Goal: Information Seeking & Learning: Learn about a topic

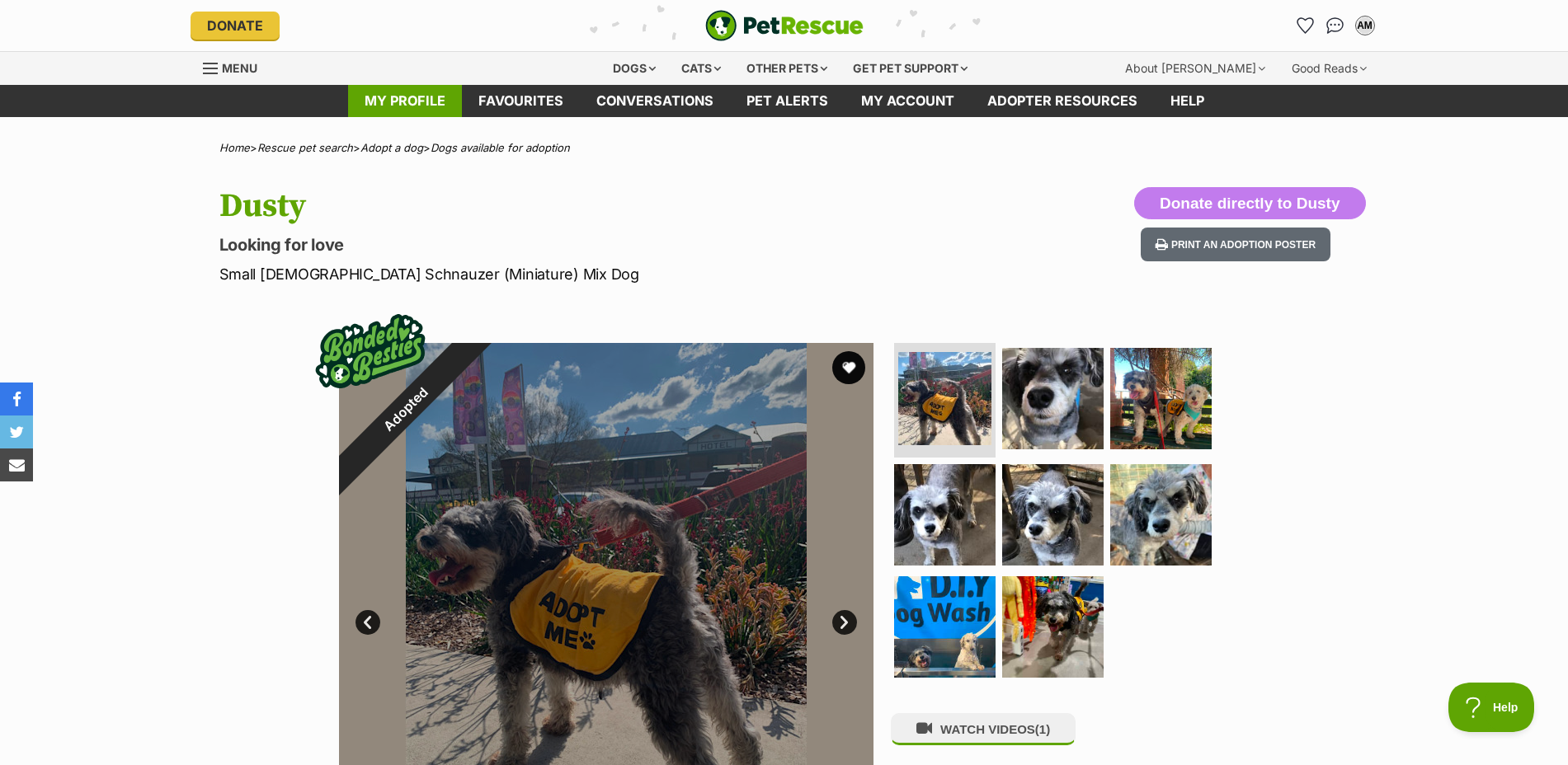
click at [401, 95] on link "My profile" at bounding box center [405, 100] width 114 height 32
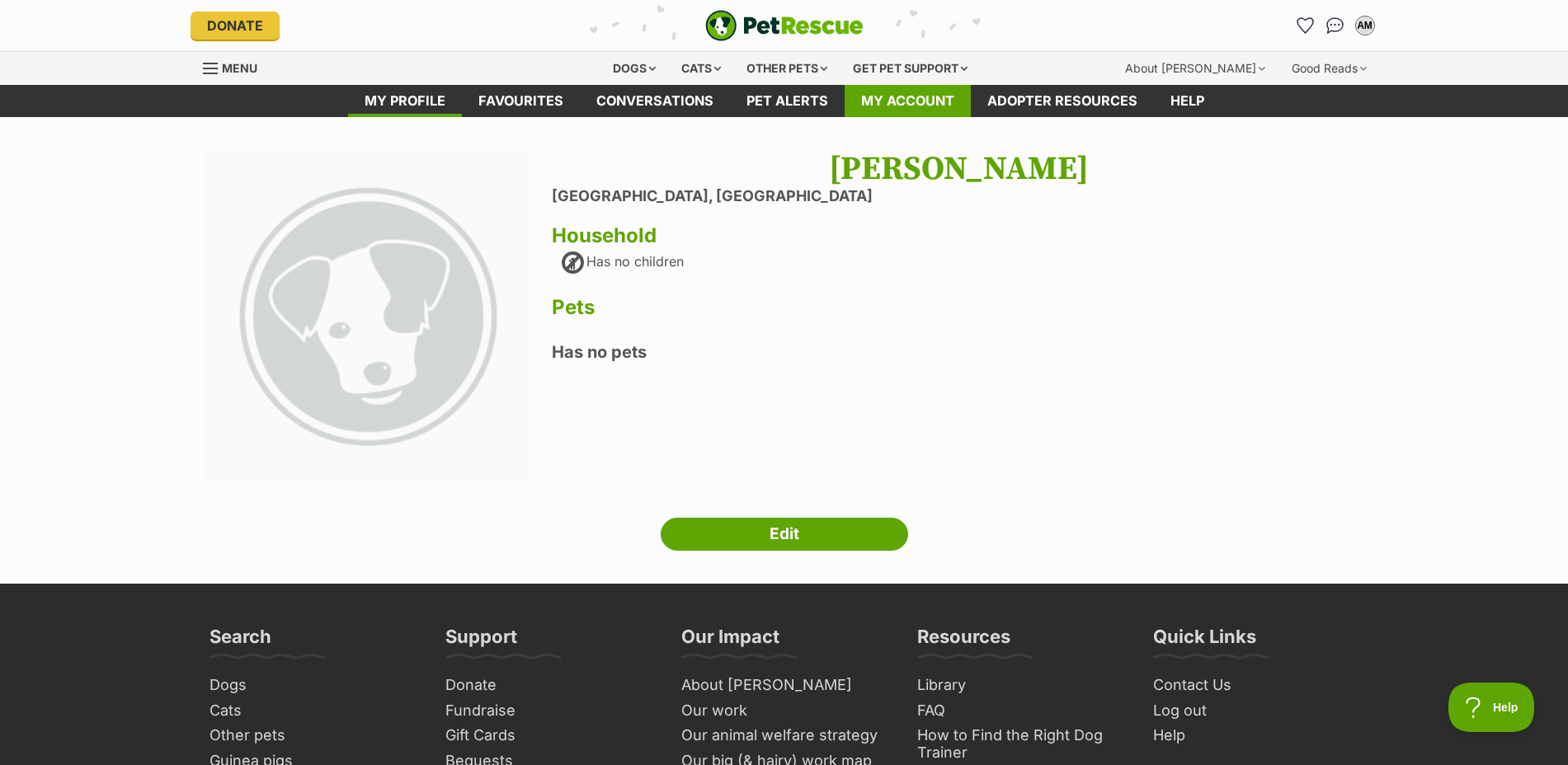
click at [887, 95] on link "My account" at bounding box center [908, 100] width 126 height 32
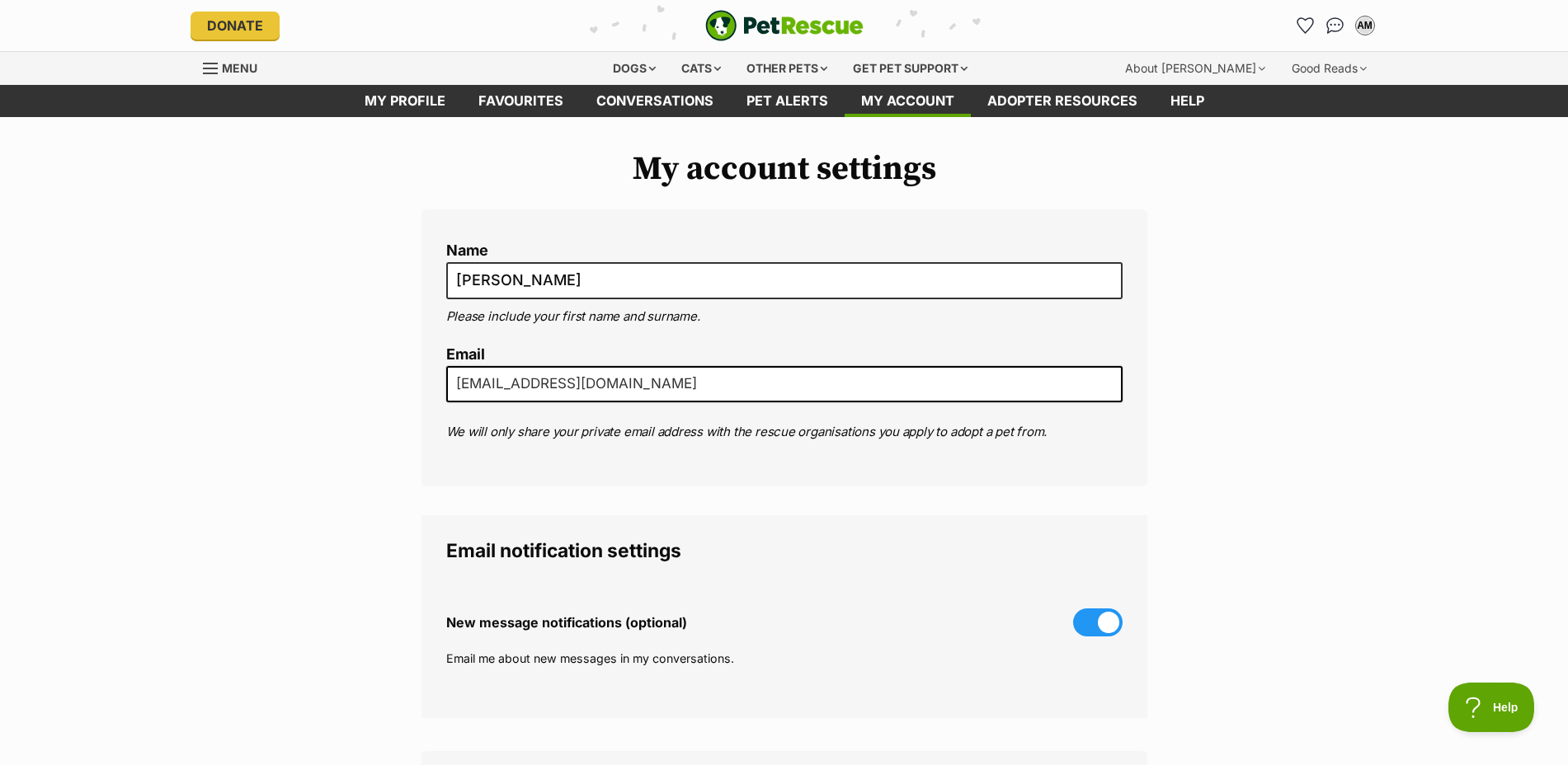
click at [1112, 617] on span at bounding box center [1097, 622] width 49 height 28
click at [0, 0] on input "New message notifications (optional)" at bounding box center [0, 0] width 0 height 0
click at [627, 65] on div "Dogs" at bounding box center [634, 68] width 66 height 33
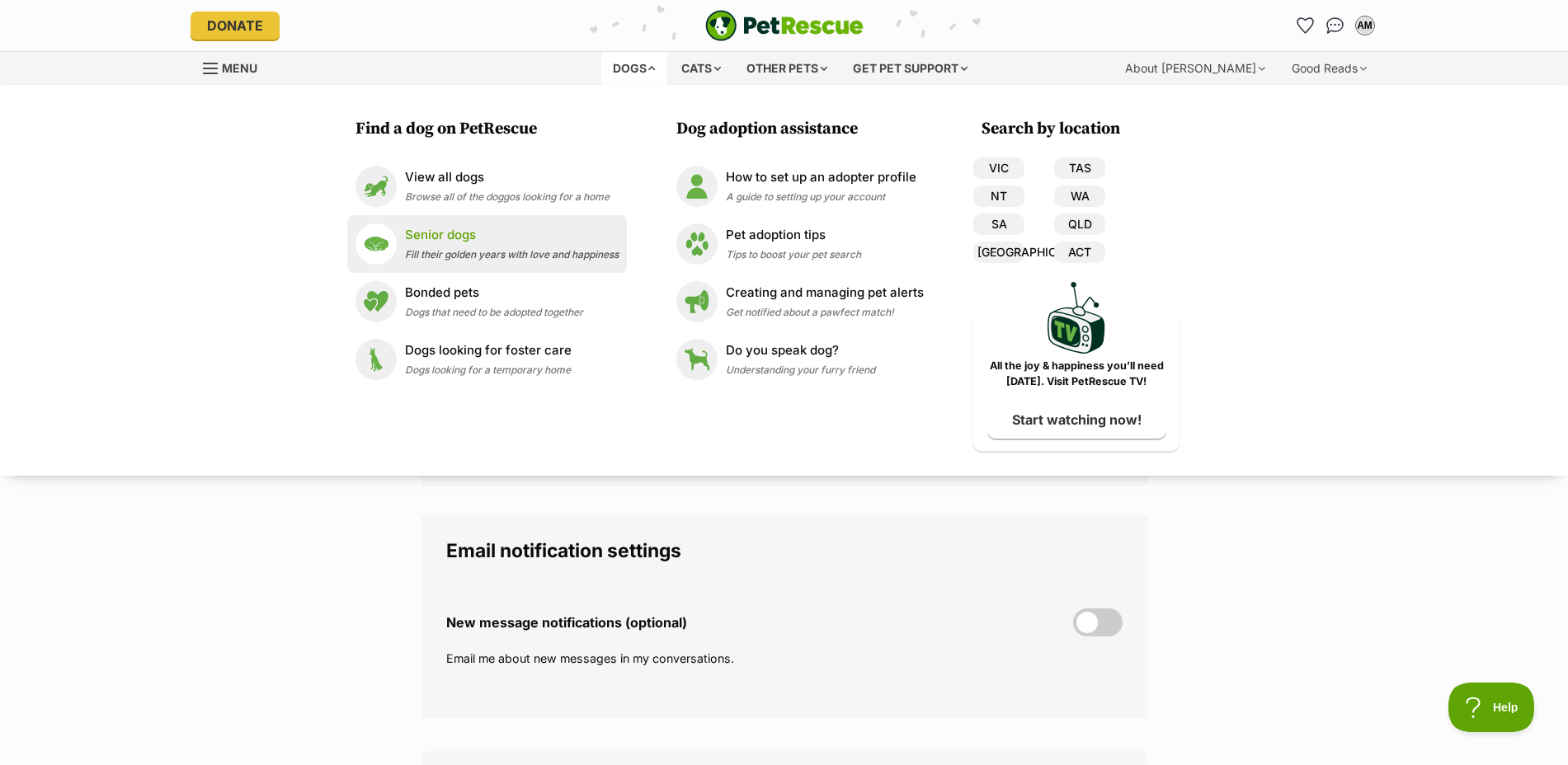
click at [452, 235] on p "Senior dogs" at bounding box center [511, 235] width 213 height 19
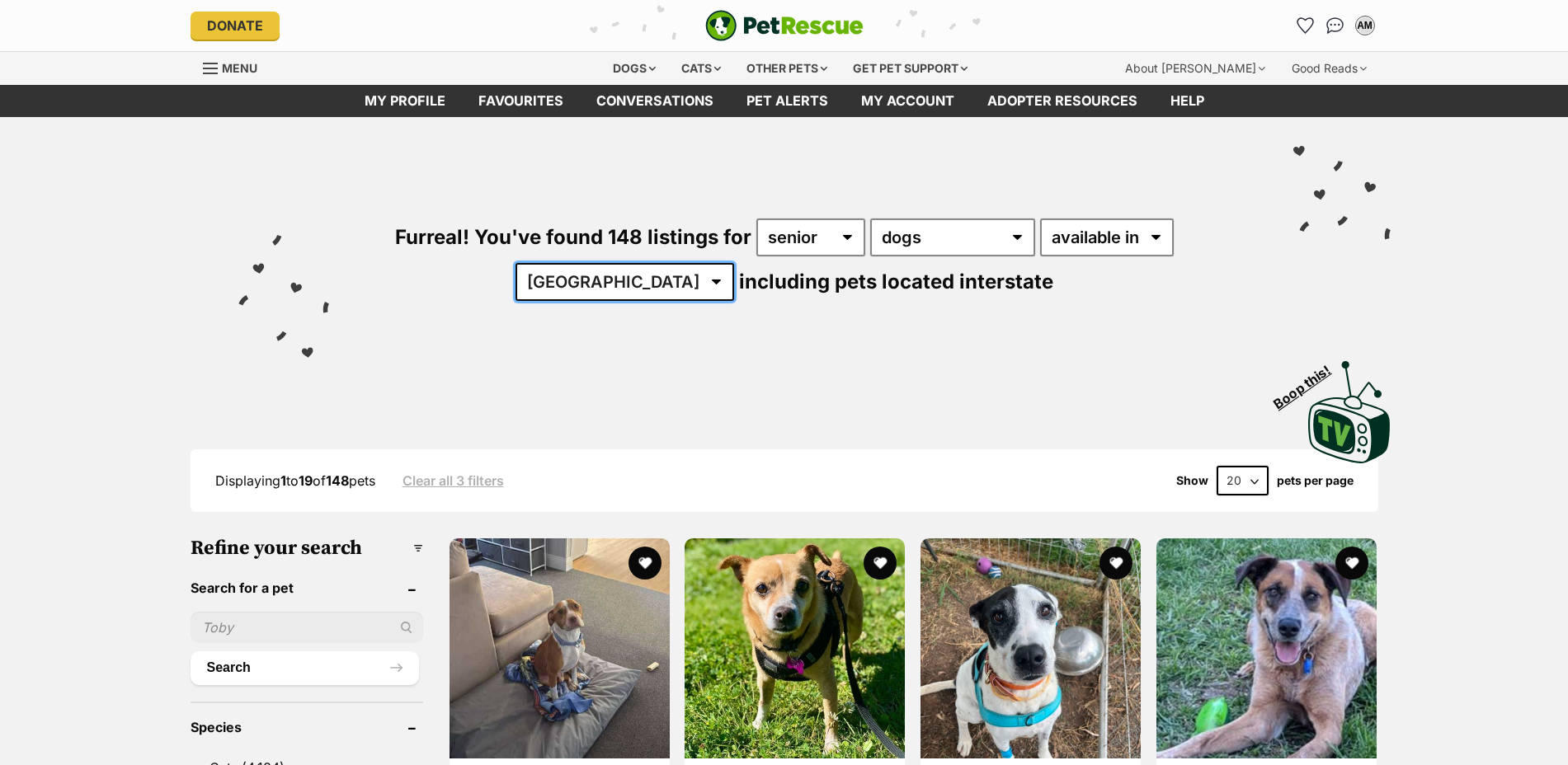
click at [669, 285] on select "Australia ACT NSW NT QLD SA TAS VIC WA" at bounding box center [624, 282] width 219 height 38
select select "[GEOGRAPHIC_DATA]"
click at [566, 263] on select "Australia ACT NSW NT QLD SA TAS VIC WA" at bounding box center [624, 282] width 219 height 38
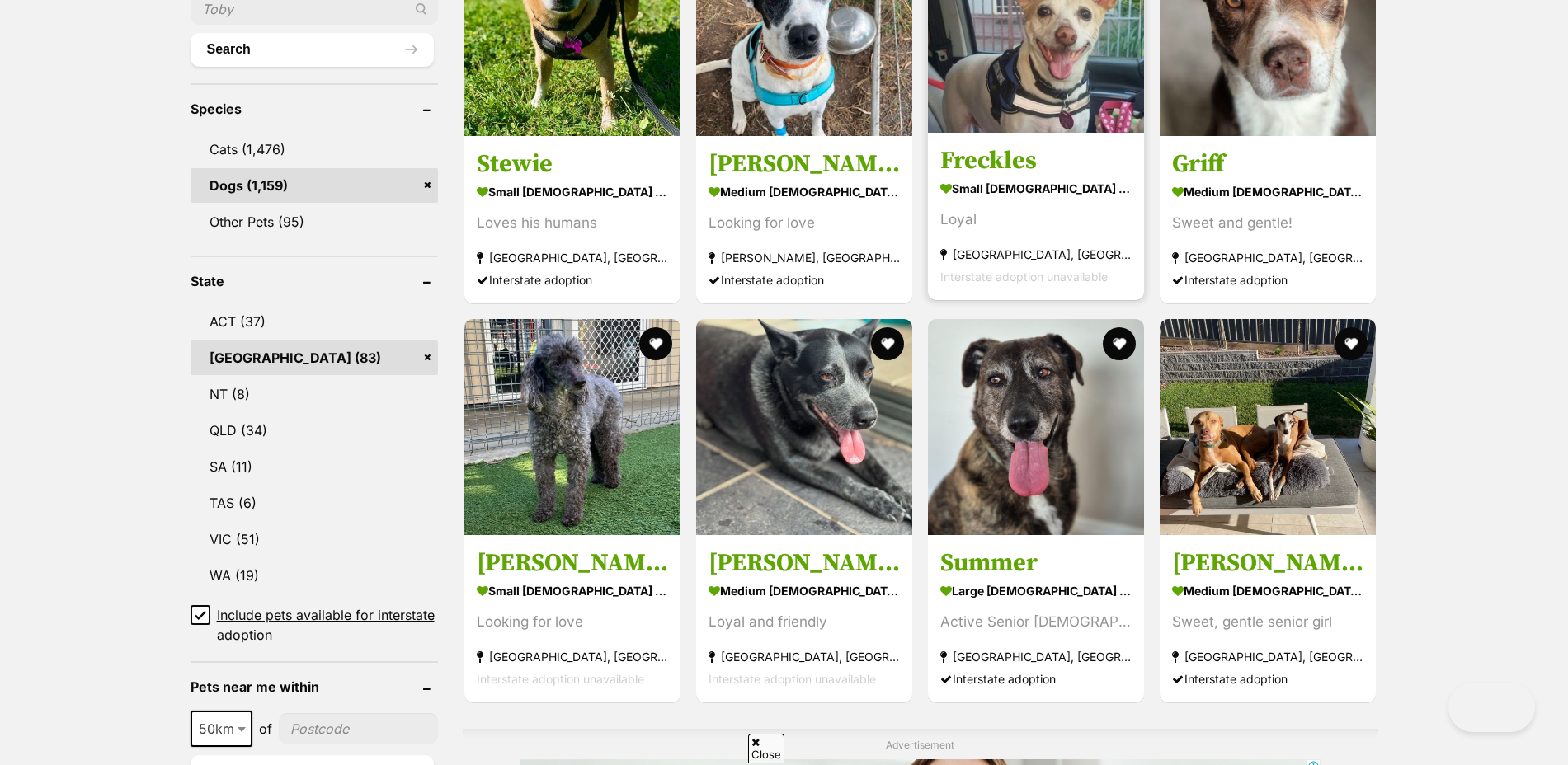
click at [1021, 133] on img at bounding box center [1036, 25] width 216 height 216
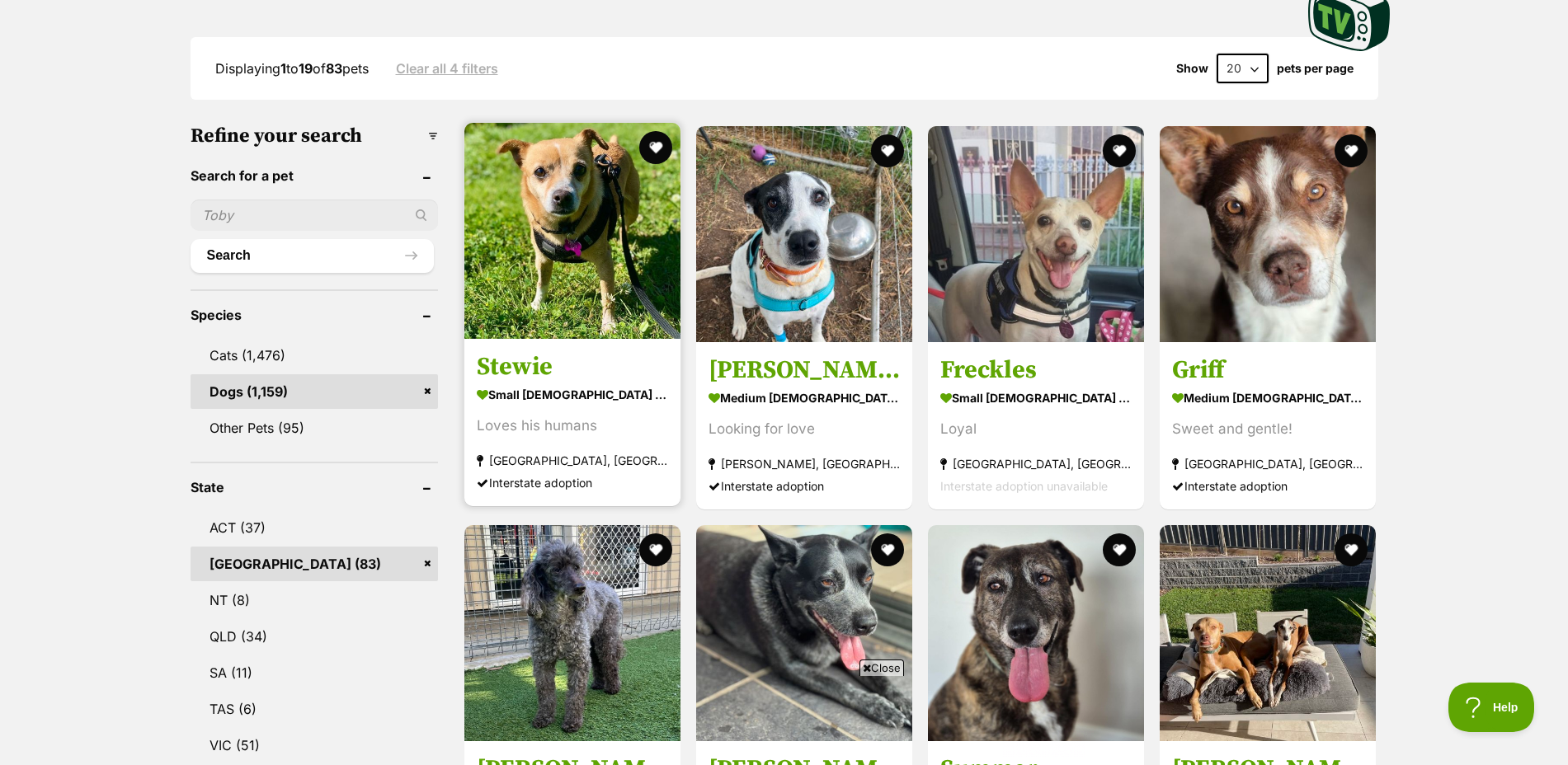
click at [515, 281] on img at bounding box center [572, 231] width 216 height 216
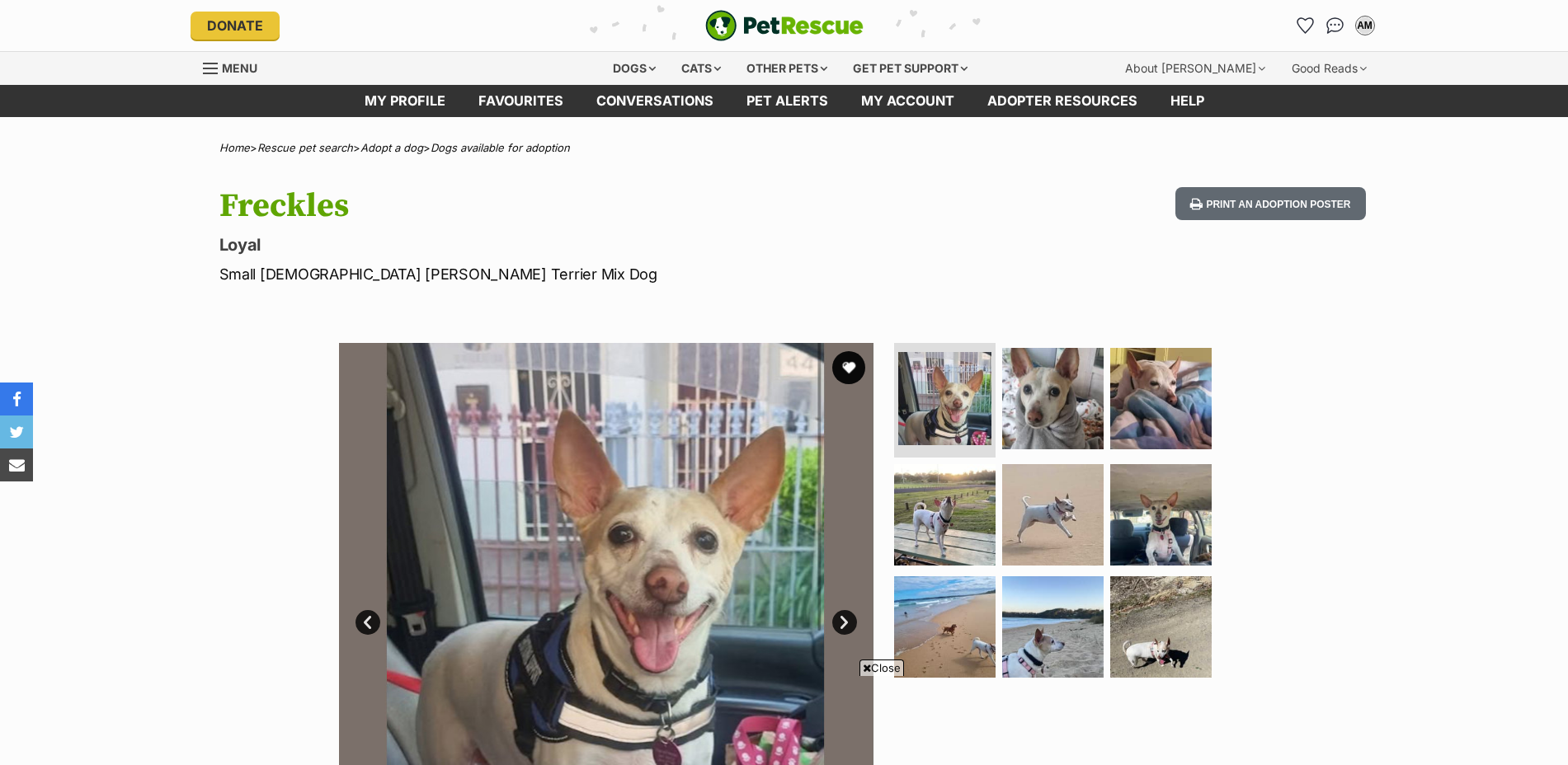
scroll to position [206, 0]
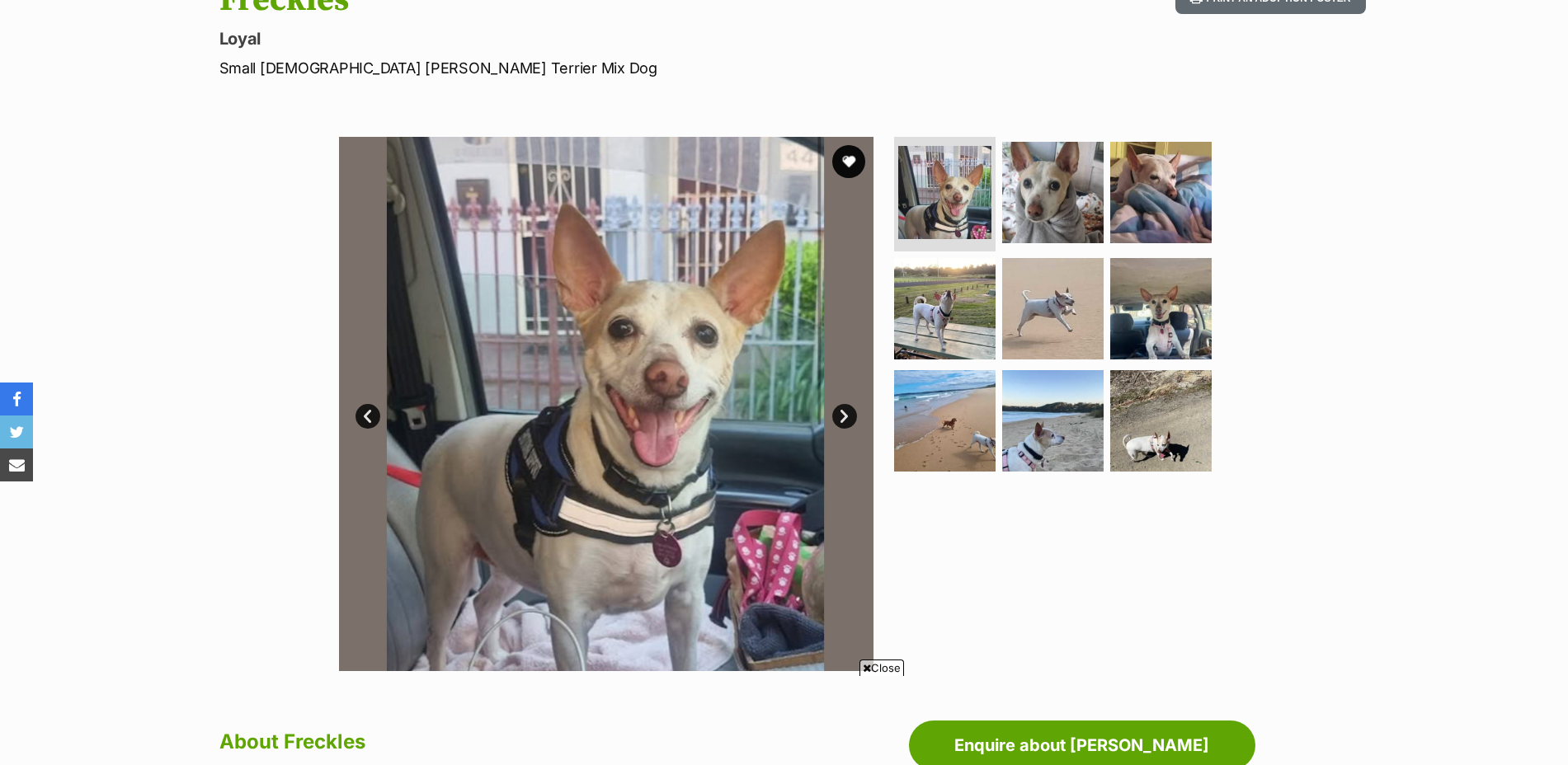
click at [850, 418] on link "Next" at bounding box center [845, 417] width 25 height 25
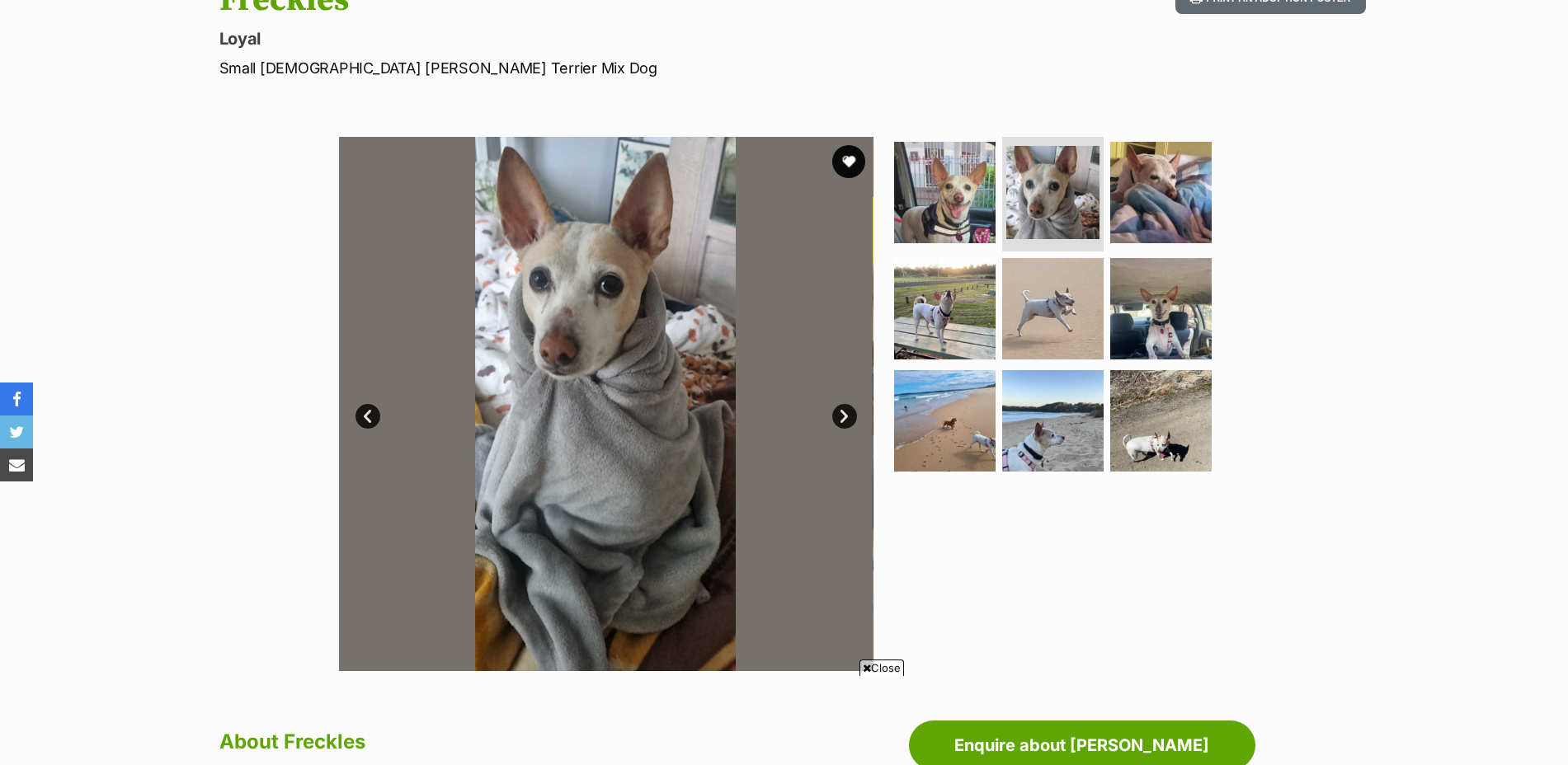
click at [850, 418] on link "Next" at bounding box center [845, 417] width 25 height 25
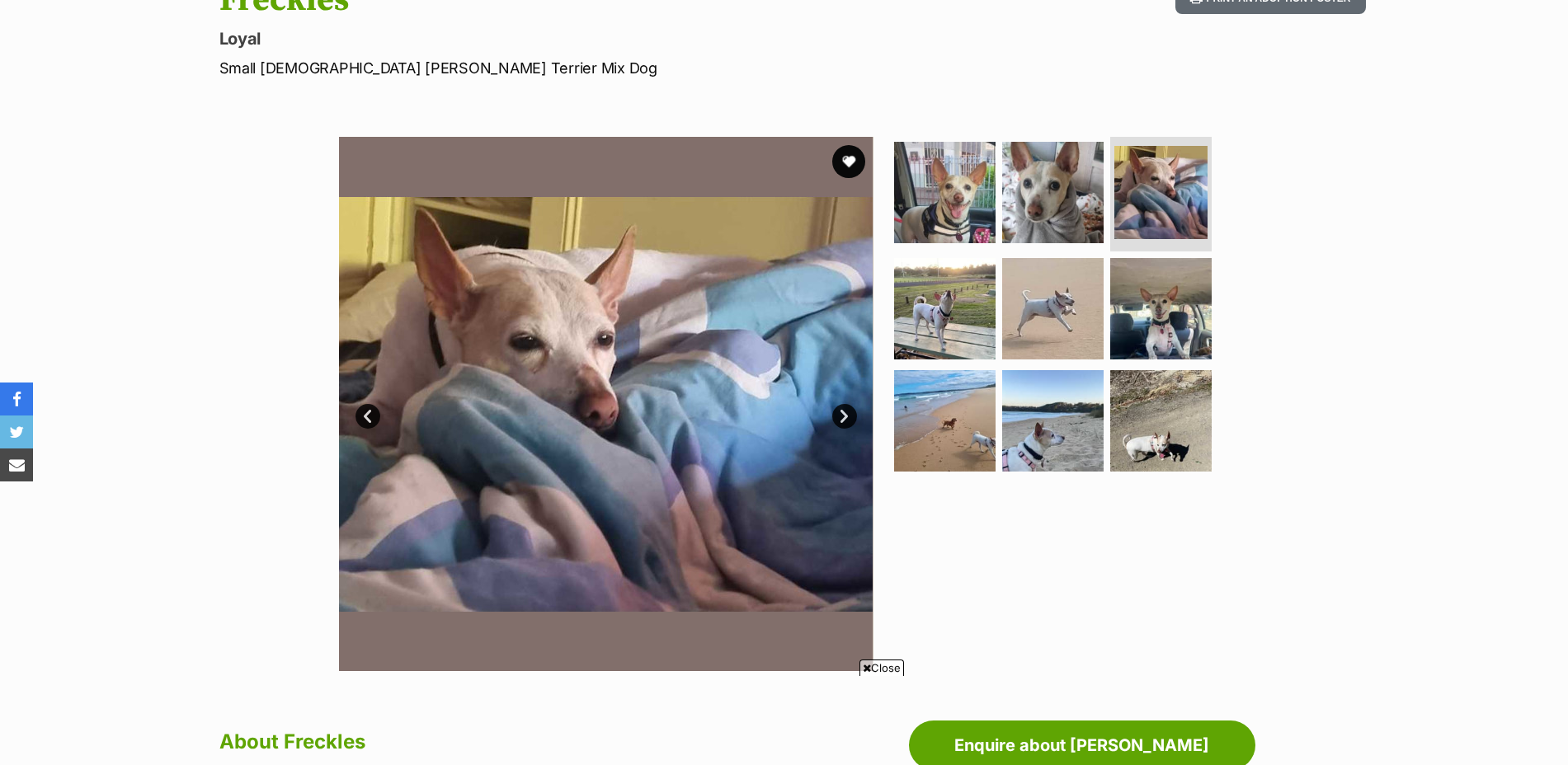
click at [850, 418] on link "Next" at bounding box center [845, 417] width 25 height 25
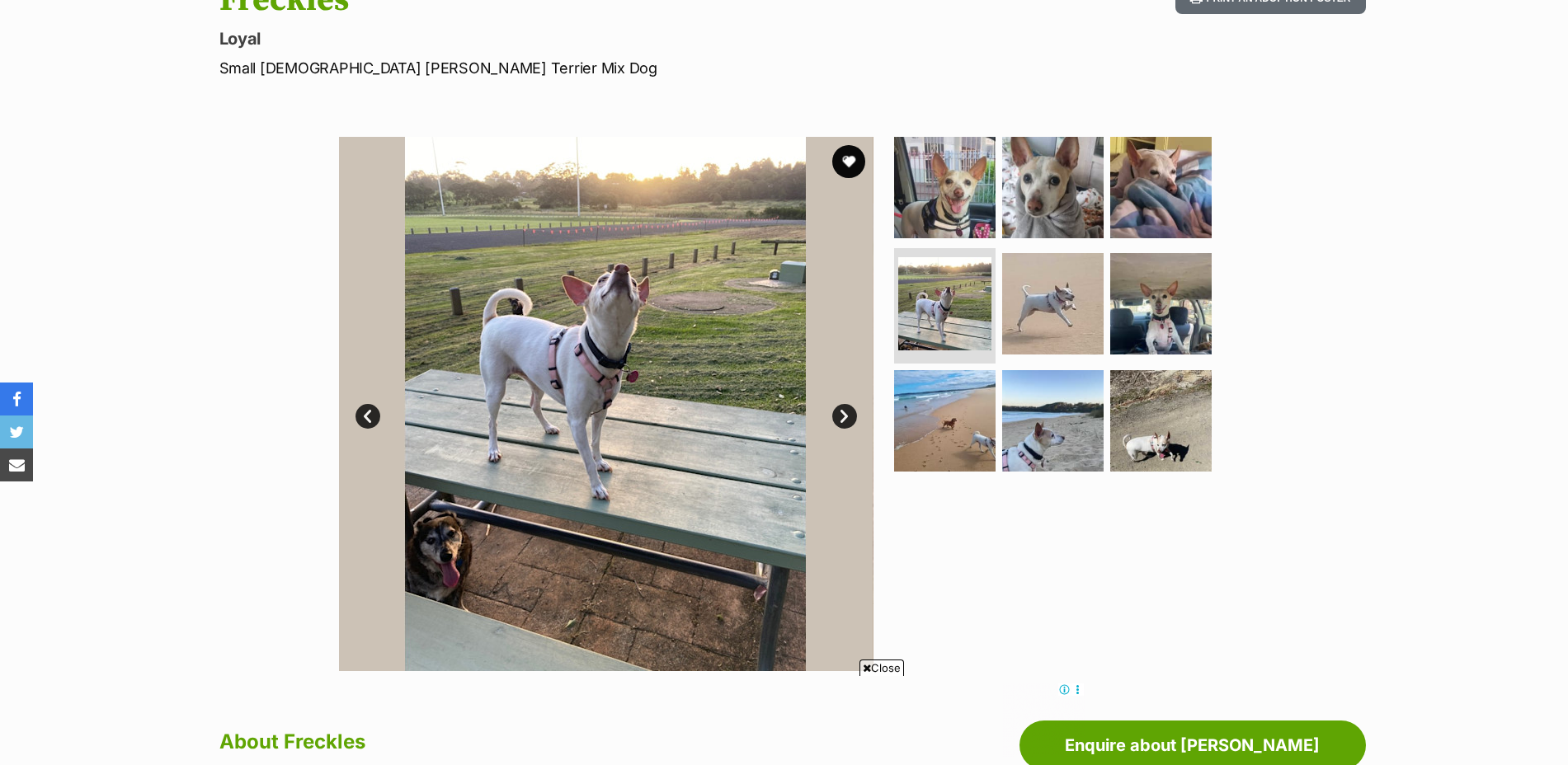
scroll to position [0, 0]
click at [850, 418] on link "Next" at bounding box center [845, 417] width 25 height 25
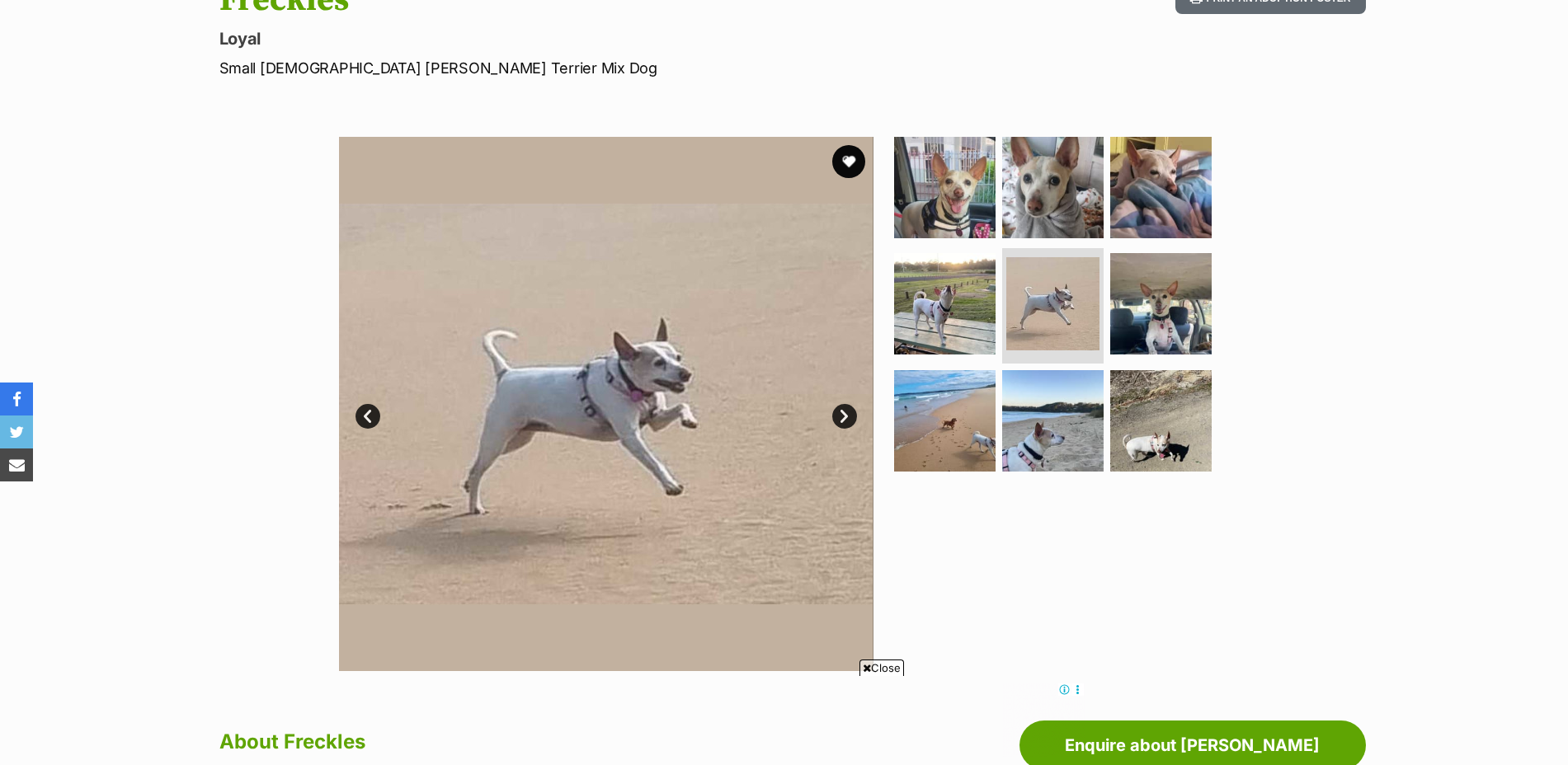
click at [850, 418] on link "Next" at bounding box center [845, 417] width 25 height 25
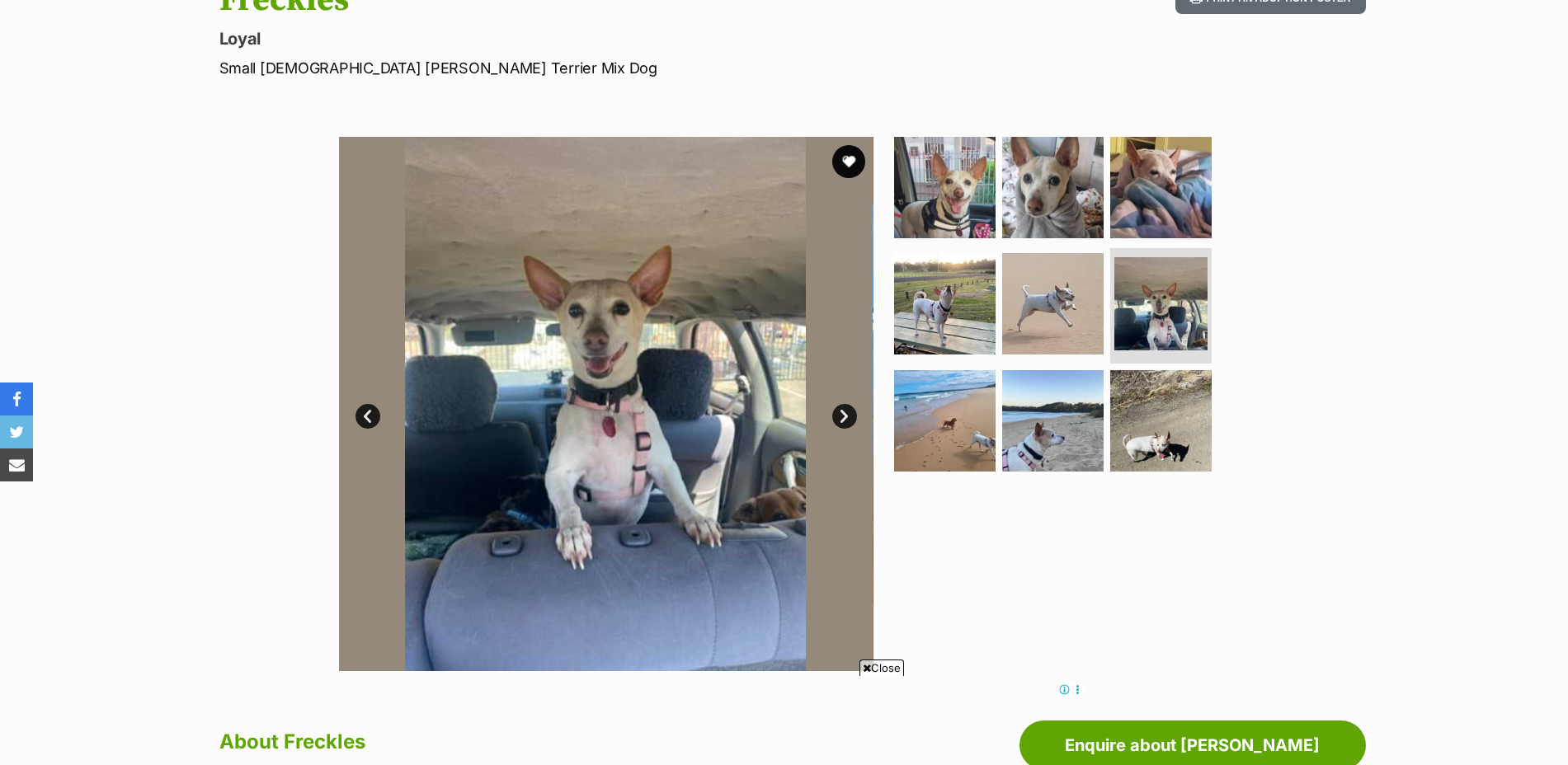
click at [850, 418] on link "Next" at bounding box center [845, 417] width 25 height 25
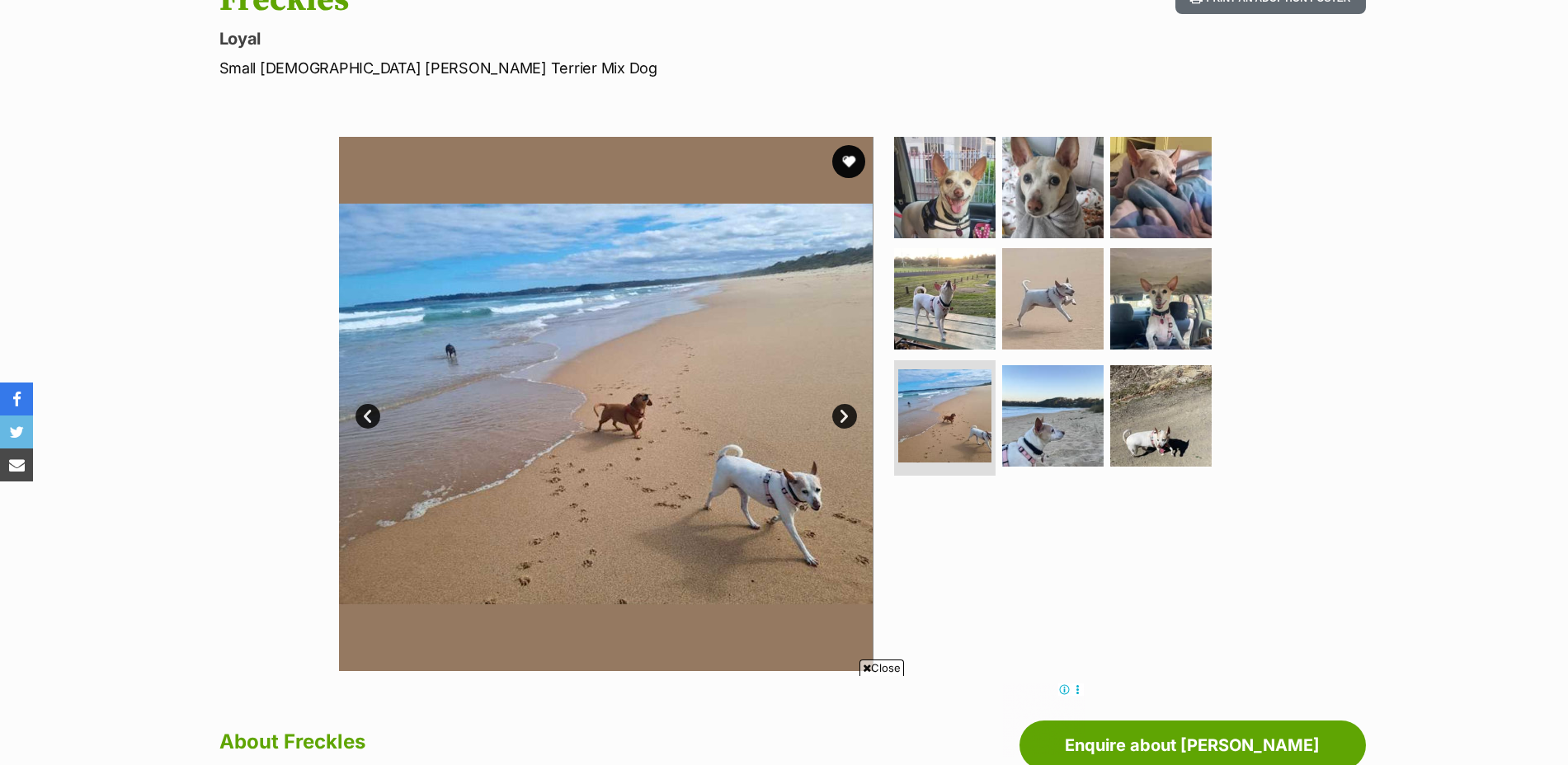
click at [849, 418] on link "Next" at bounding box center [845, 417] width 25 height 25
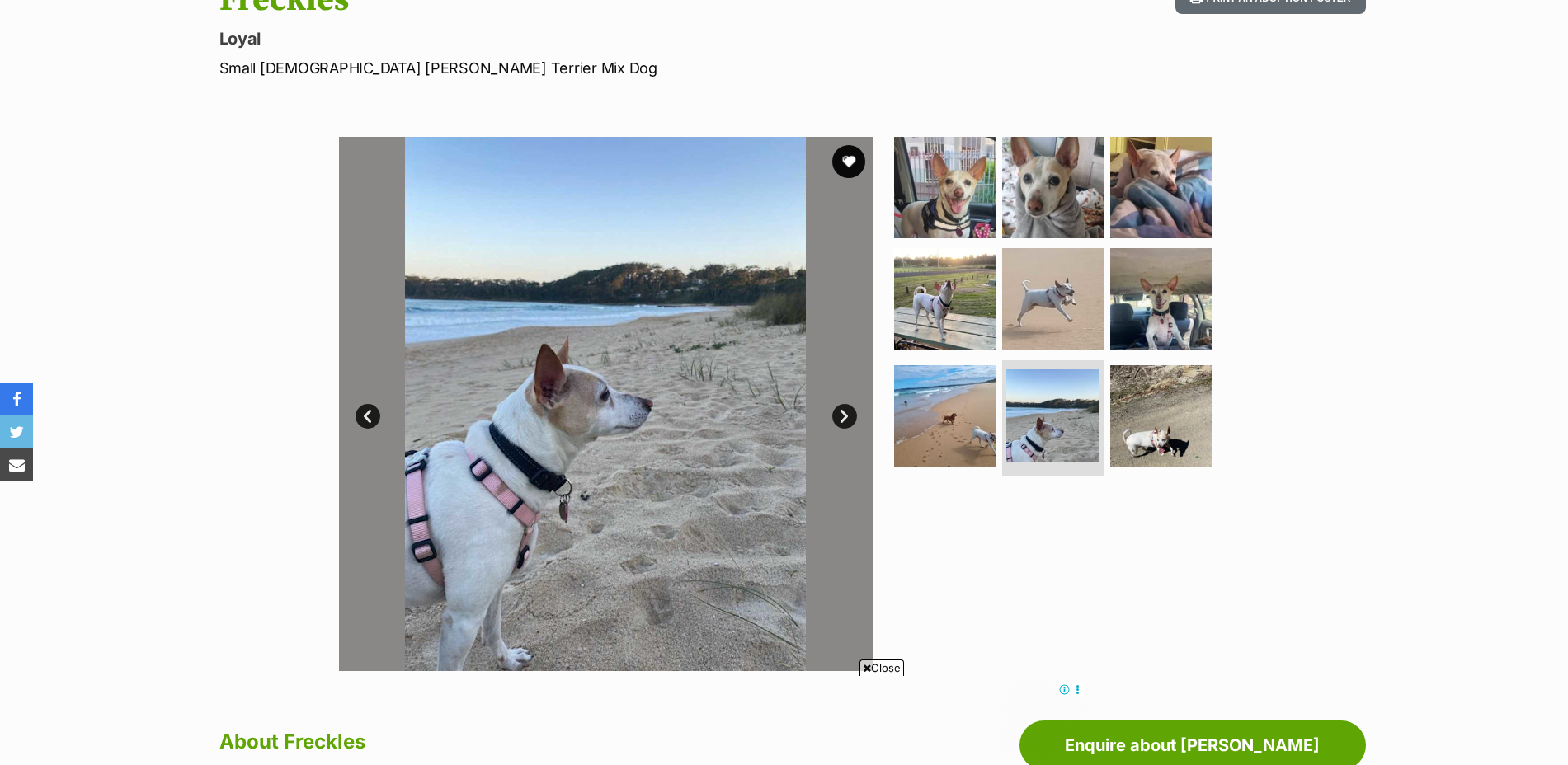
click at [849, 418] on link "Next" at bounding box center [845, 417] width 25 height 25
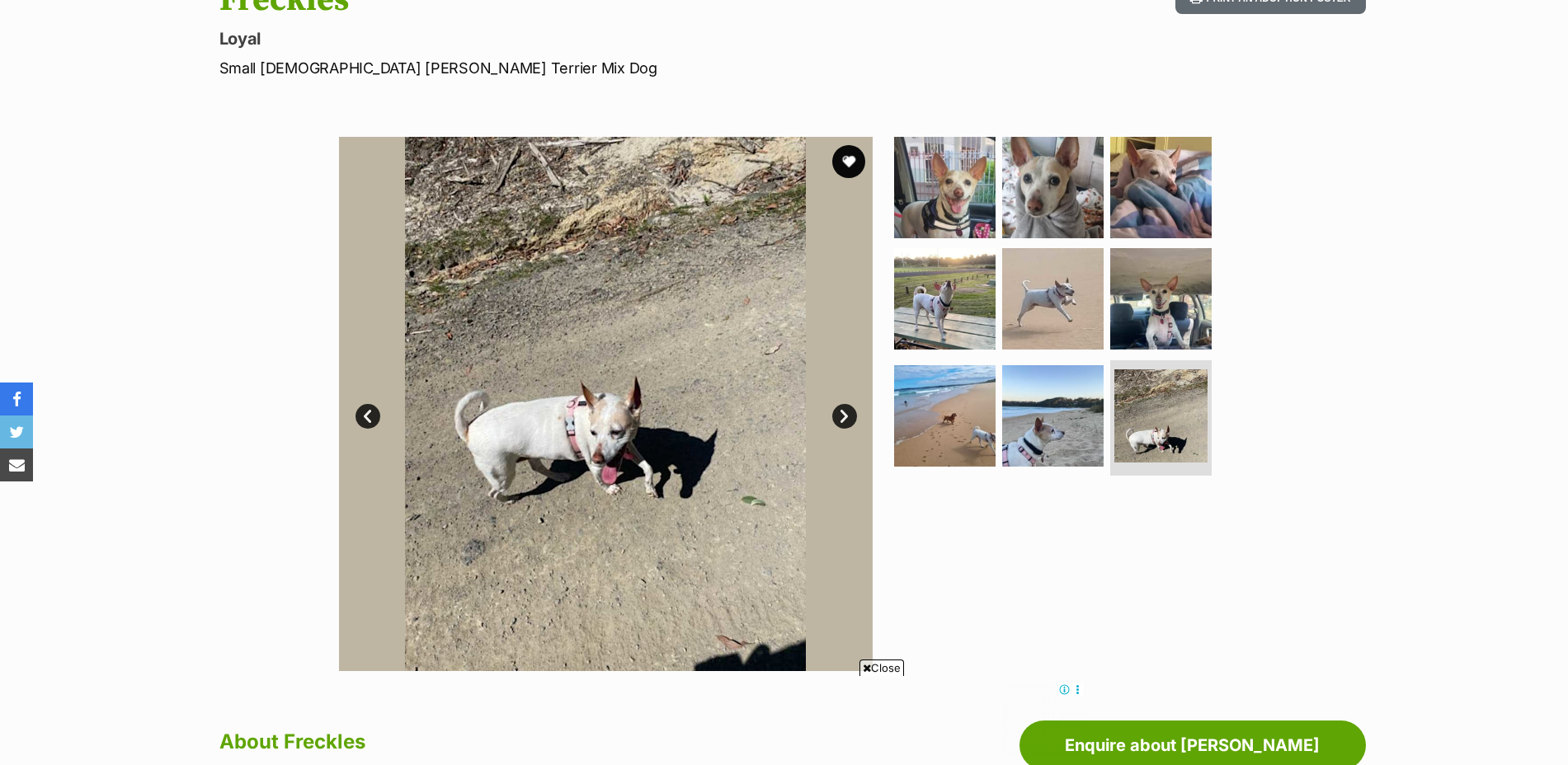
click at [846, 411] on link "Next" at bounding box center [845, 417] width 25 height 25
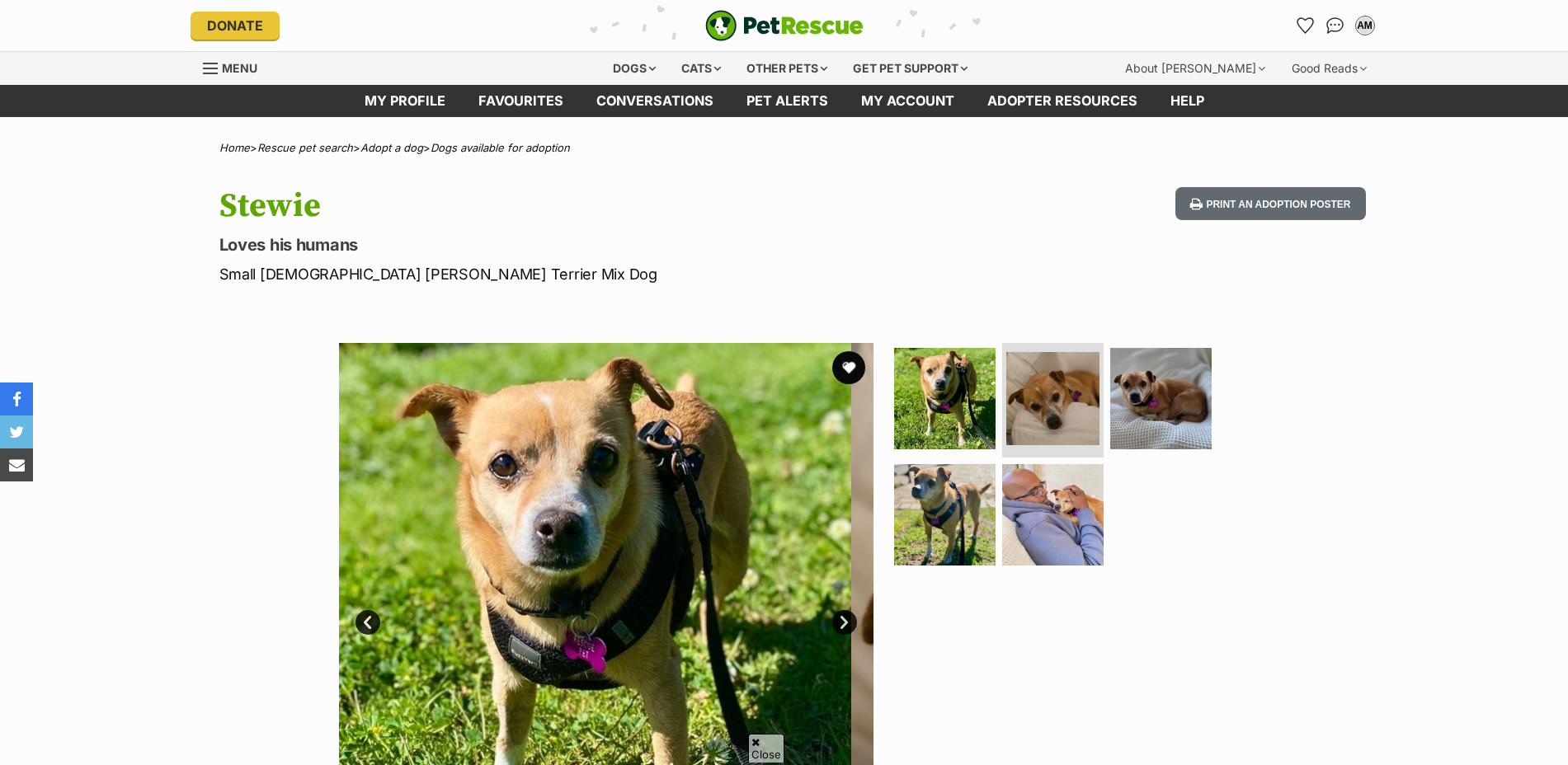
drag, startPoint x: 0, startPoint y: 0, endPoint x: 839, endPoint y: 515, distance: 984.5
click at [839, 611] on link "Next" at bounding box center [845, 623] width 25 height 25
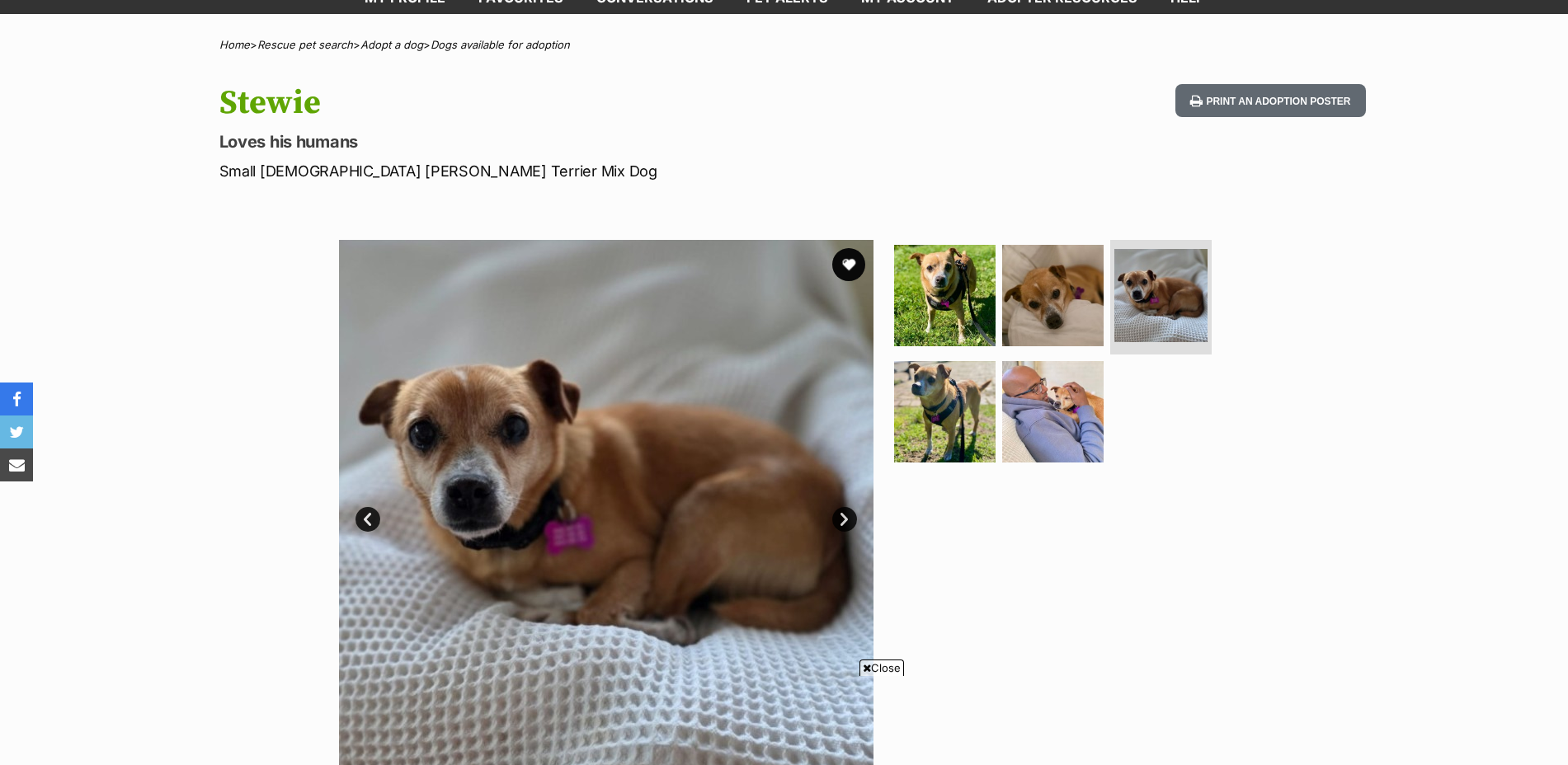
scroll to position [103, 0]
click at [839, 515] on link "Next" at bounding box center [845, 520] width 25 height 25
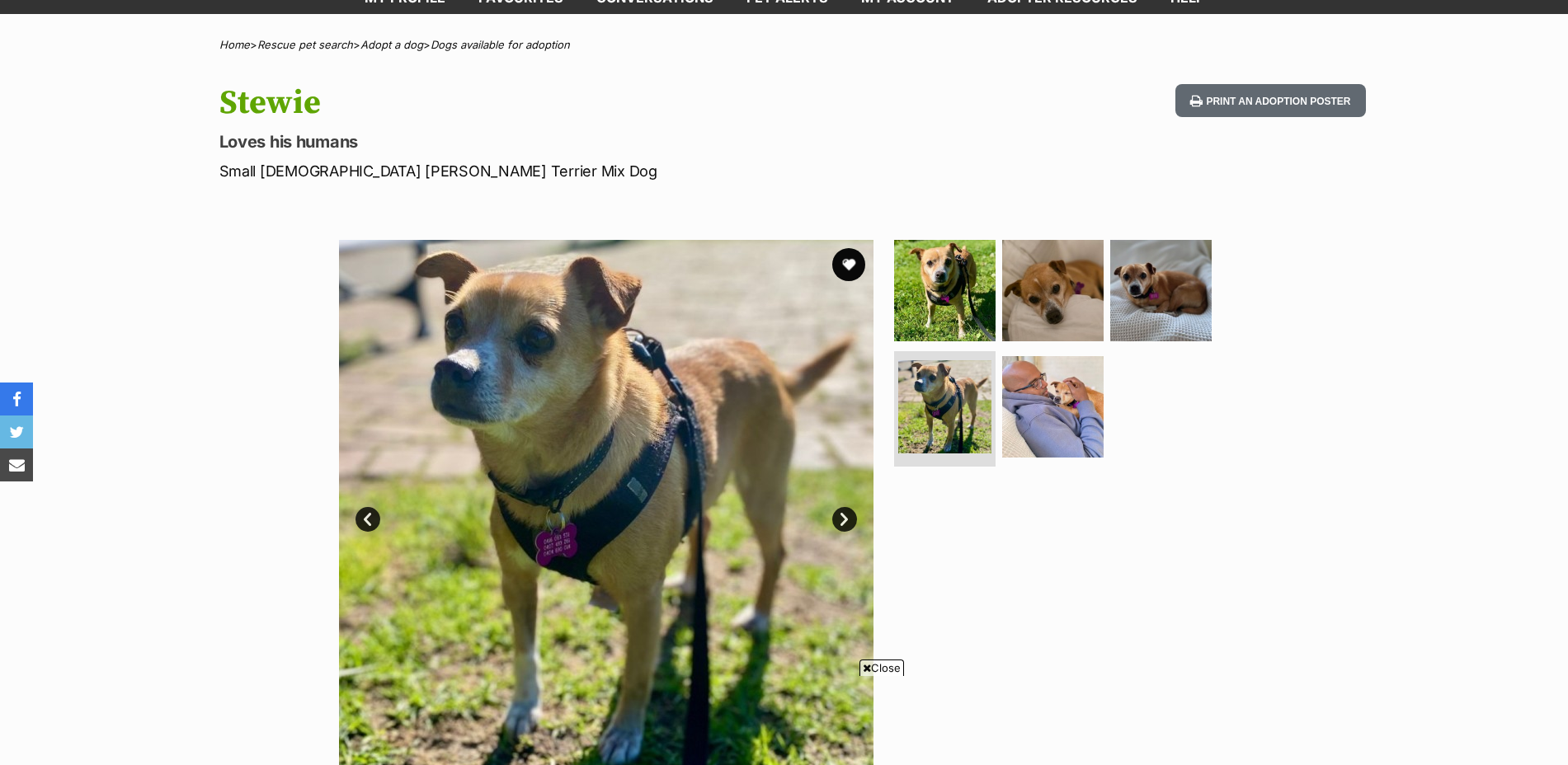
click at [839, 515] on link "Next" at bounding box center [845, 520] width 25 height 25
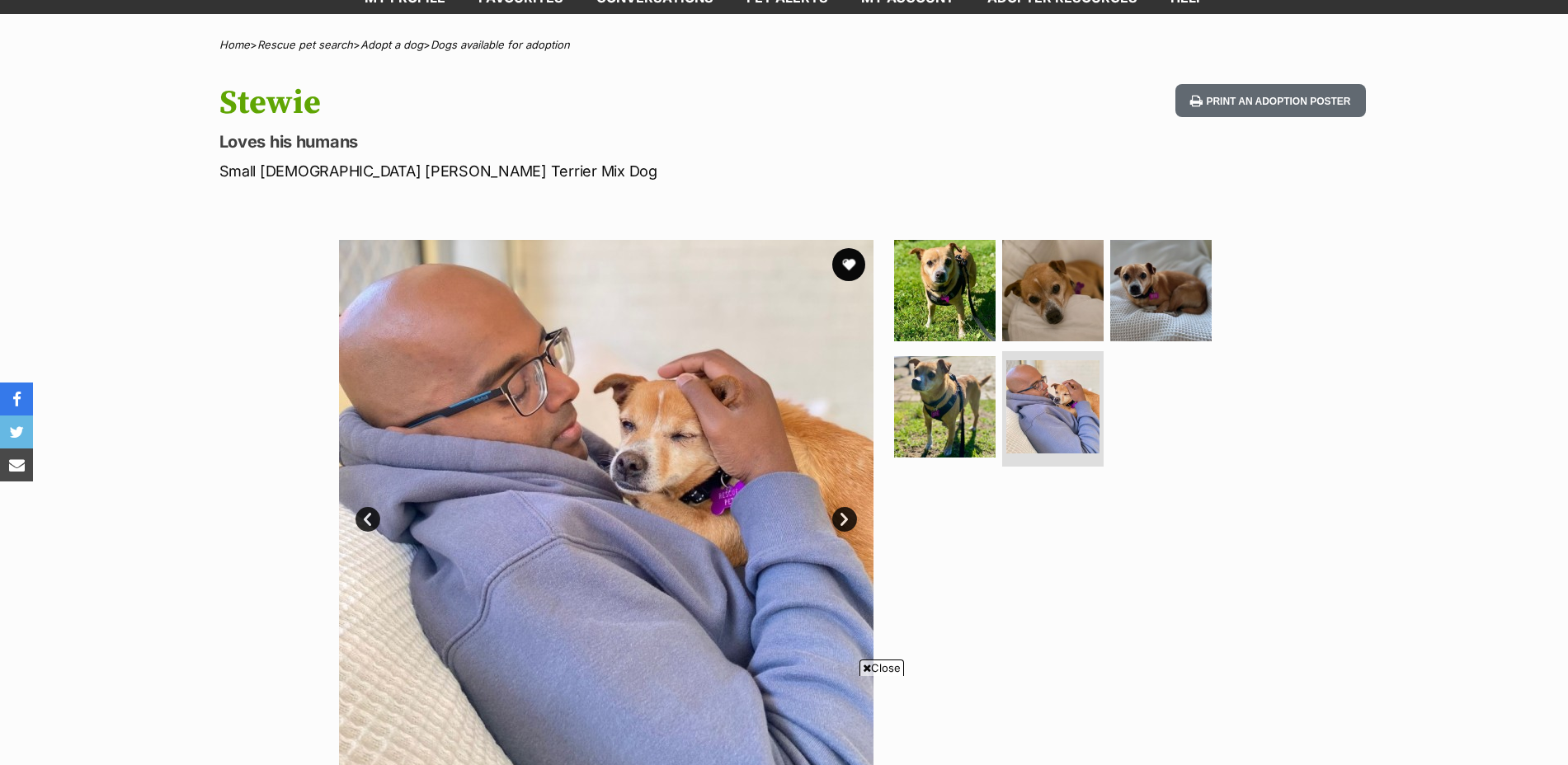
click at [840, 514] on link "Next" at bounding box center [845, 520] width 25 height 25
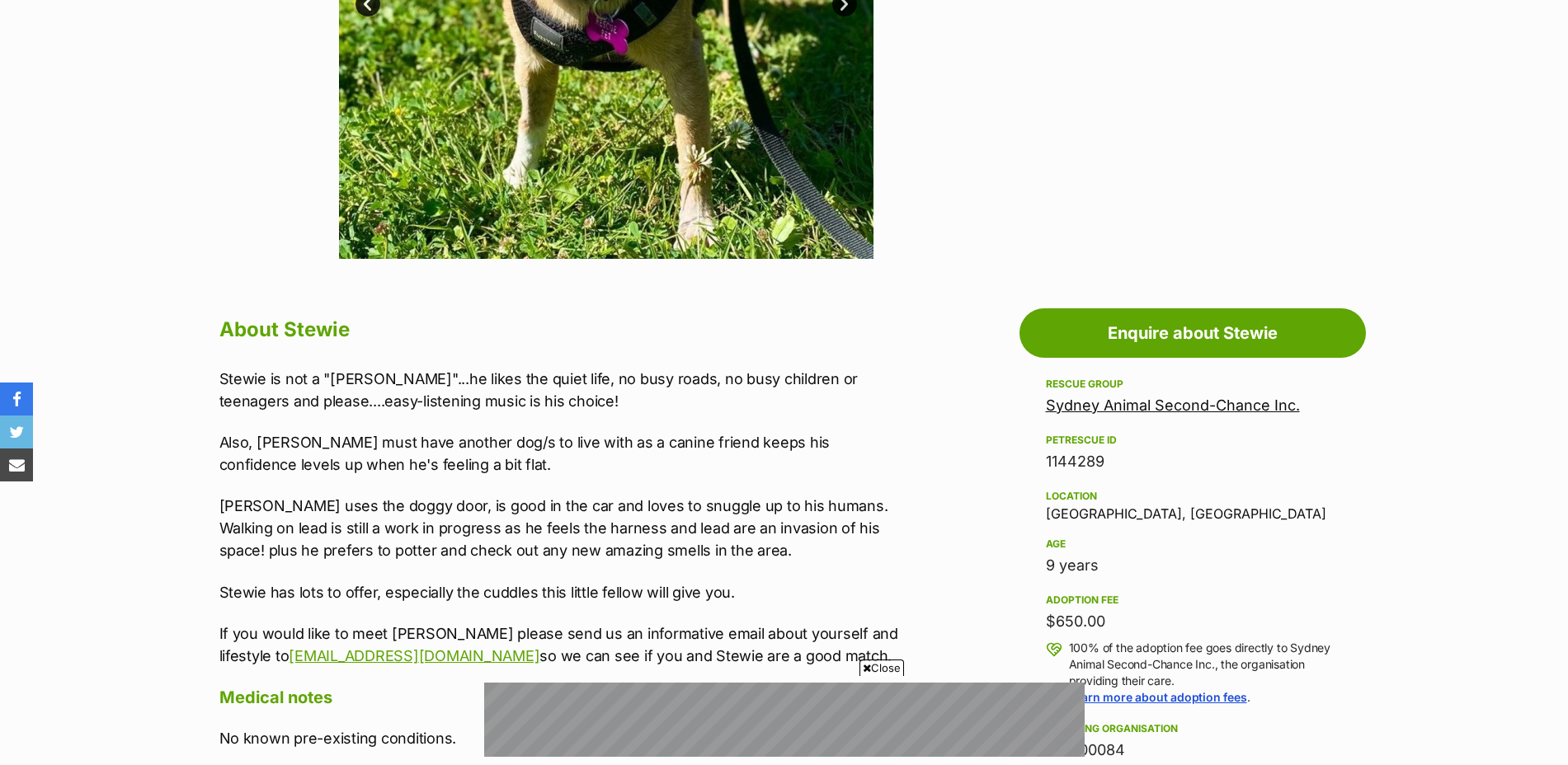
scroll to position [0, 0]
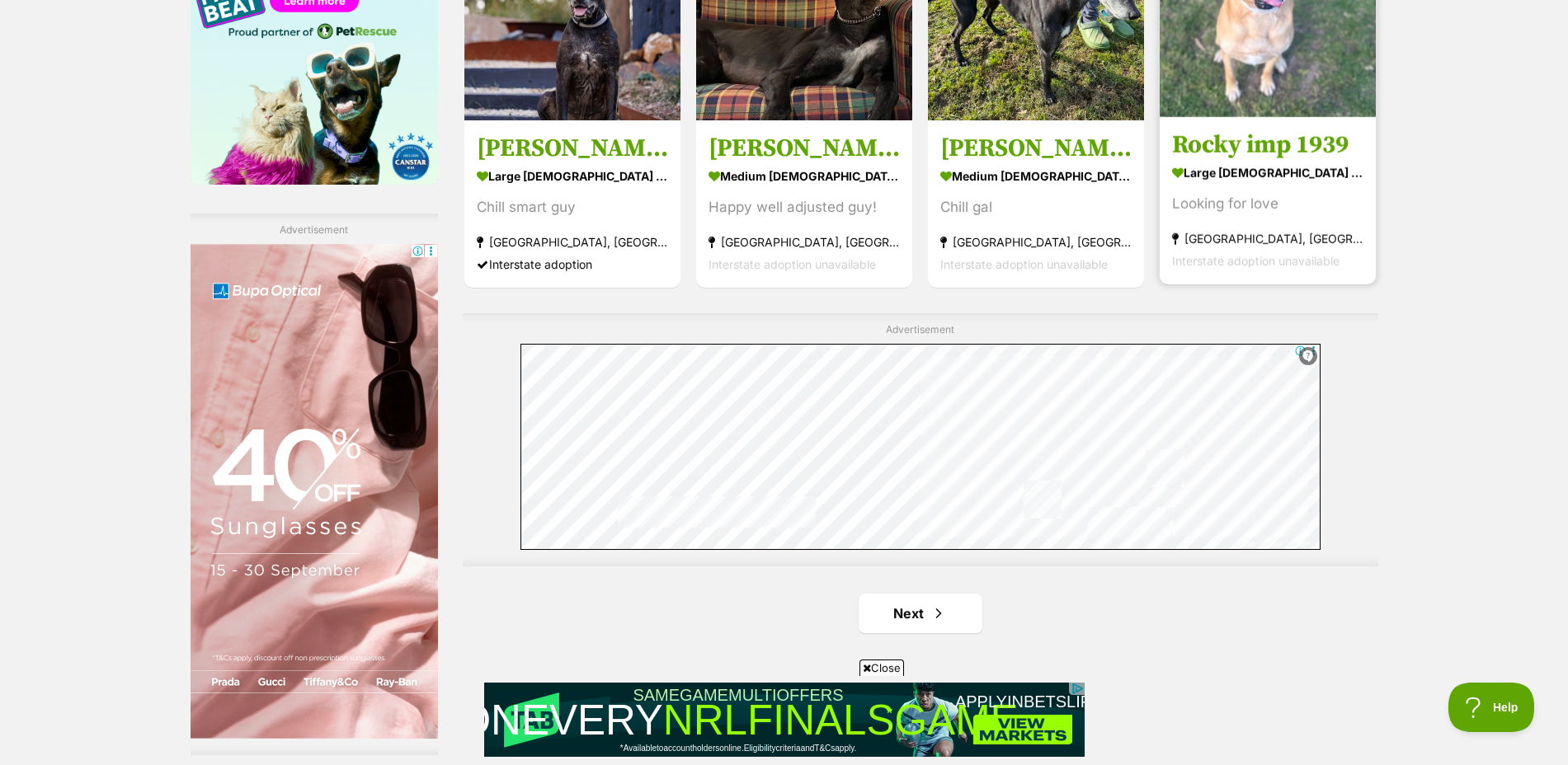
scroll to position [2784, 0]
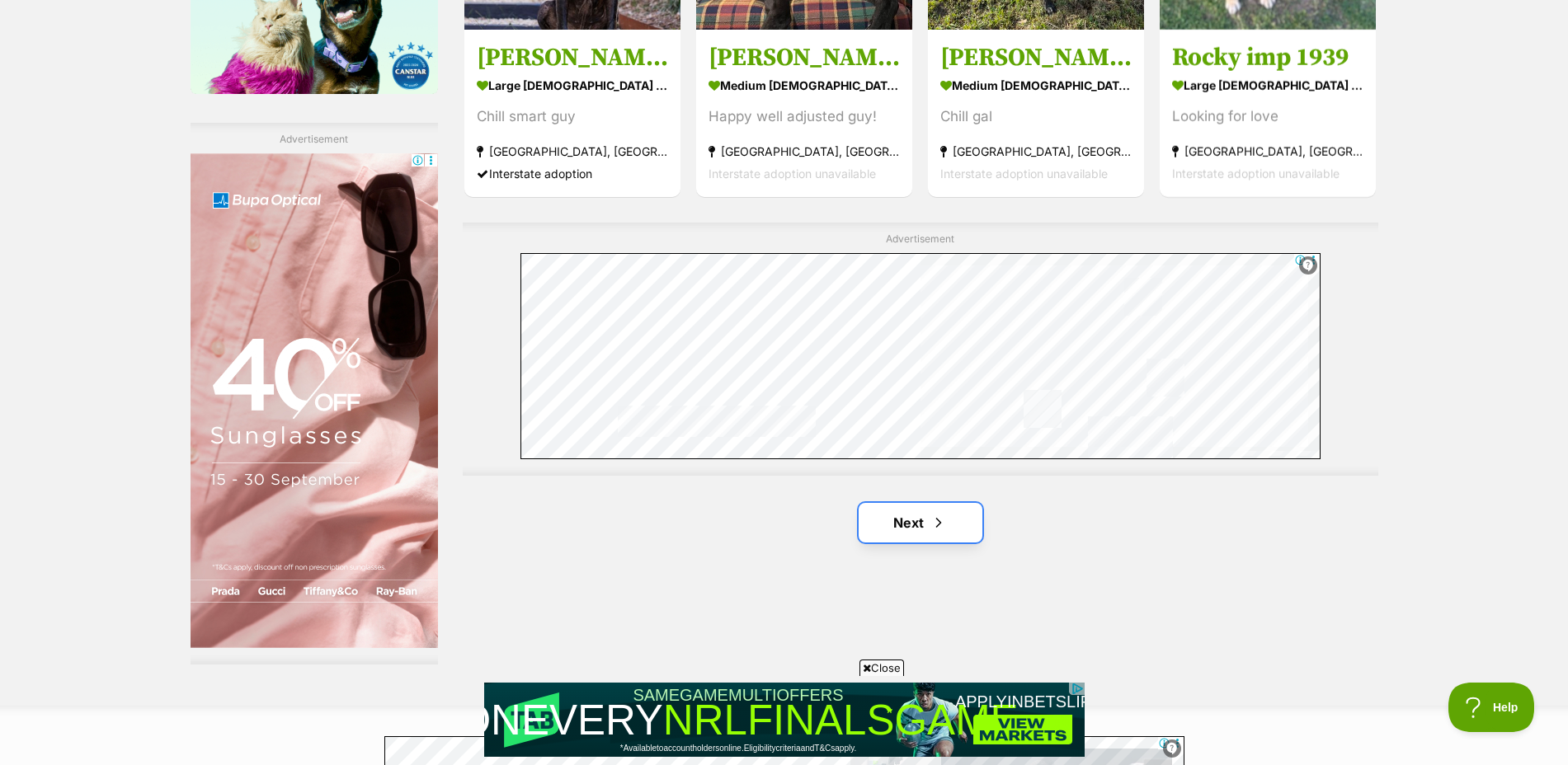
drag, startPoint x: 936, startPoint y: 521, endPoint x: 936, endPoint y: 504, distance: 17.0
click at [936, 520] on span "Next page" at bounding box center [938, 523] width 16 height 20
